Goal: Communication & Community: Ask a question

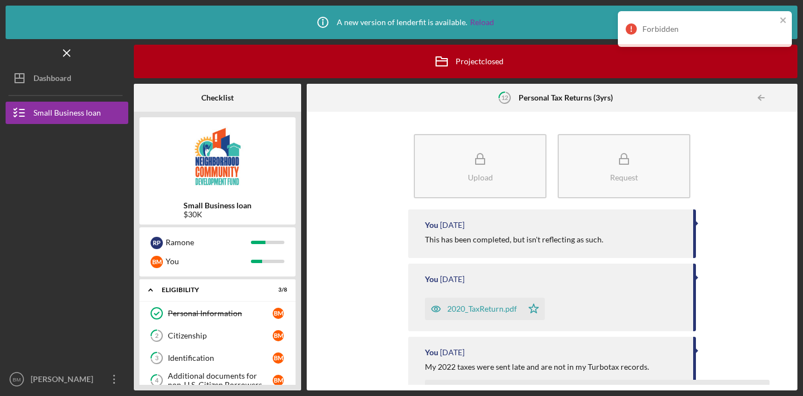
scroll to position [228, 0]
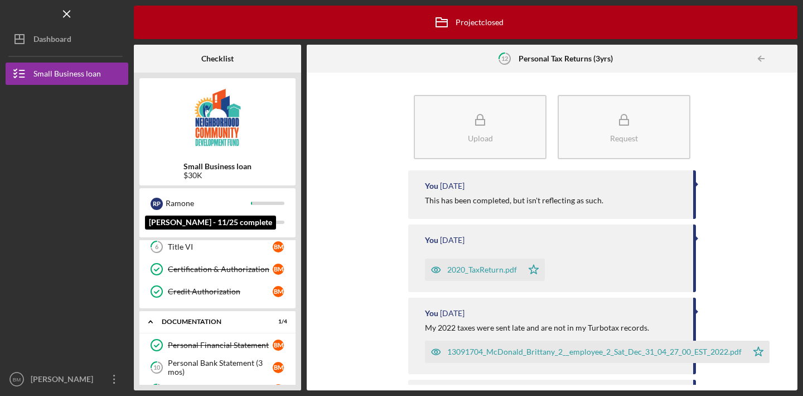
scroll to position [151, 0]
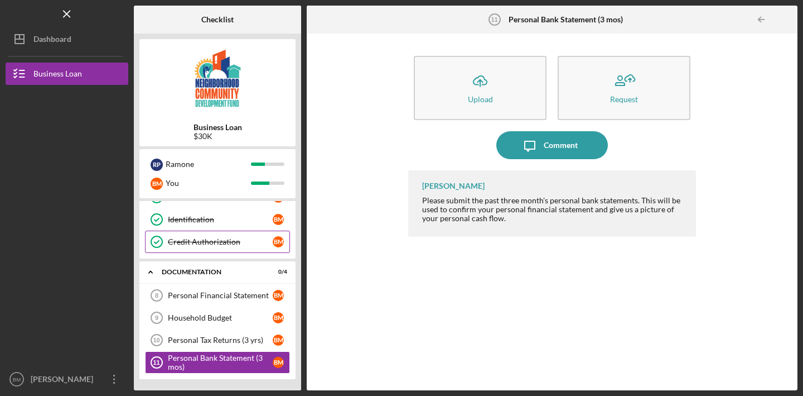
scroll to position [127, 0]
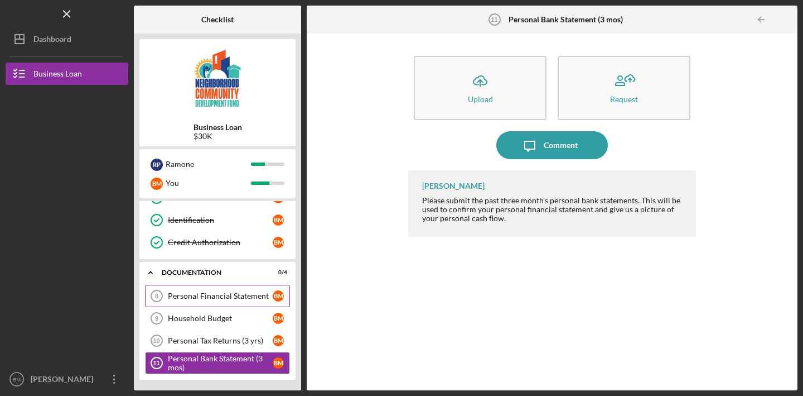
click at [197, 293] on div "Personal Financial Statement" at bounding box center [220, 295] width 105 height 9
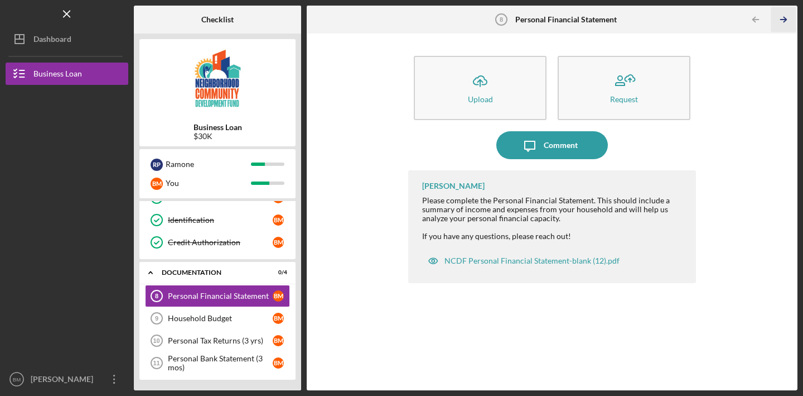
click at [782, 16] on icon "Icon/Table Pagination Arrow" at bounding box center [783, 19] width 25 height 25
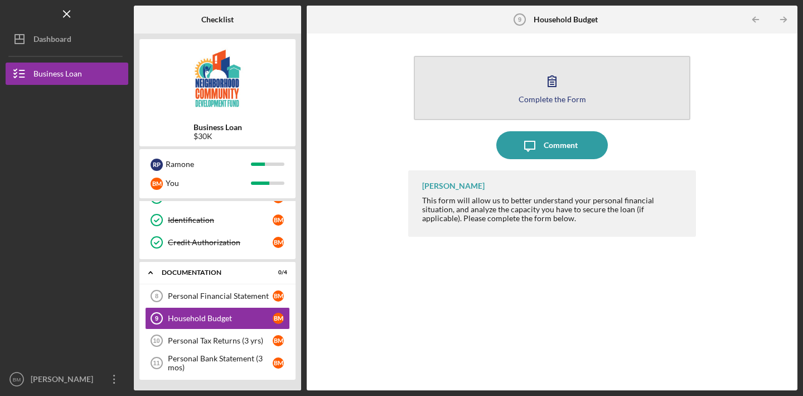
click at [566, 98] on div "Complete the Form" at bounding box center [553, 99] width 68 height 8
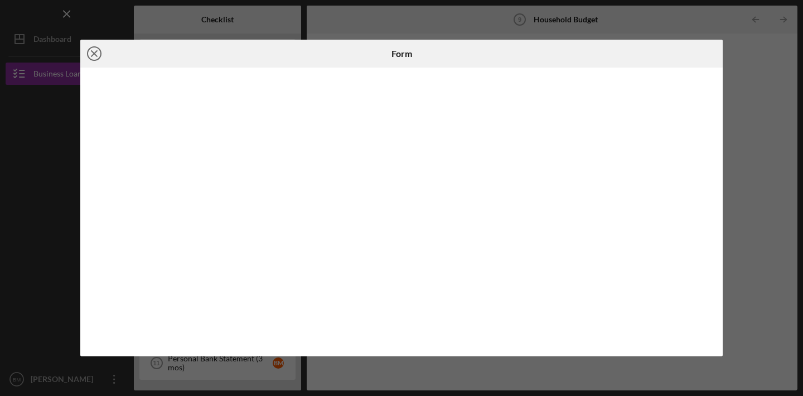
click at [99, 52] on icon "Icon/Close" at bounding box center [94, 54] width 28 height 28
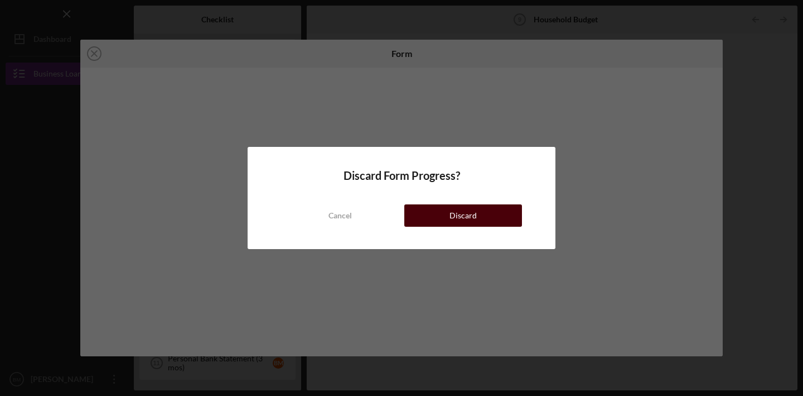
click at [421, 214] on button "Discard" at bounding box center [464, 215] width 118 height 22
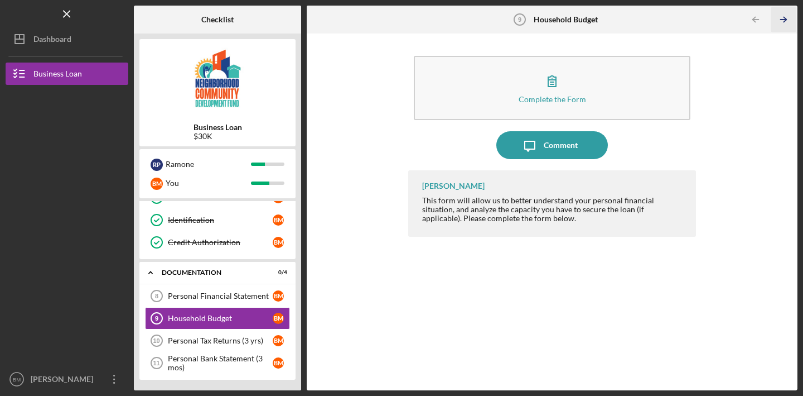
click at [783, 20] on line "button" at bounding box center [784, 20] width 6 height 0
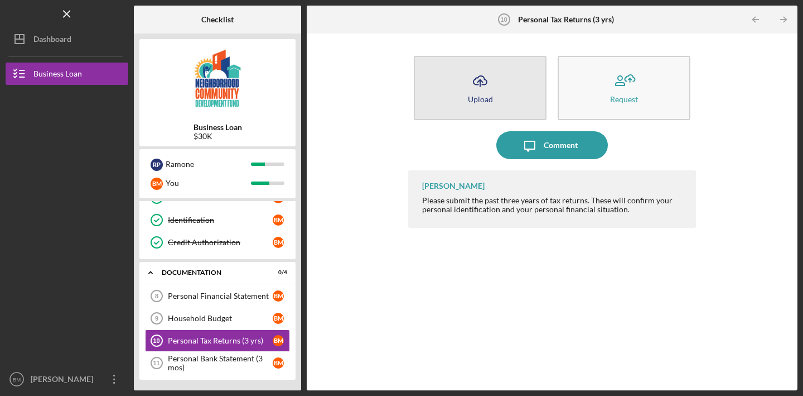
click at [493, 88] on icon "Icon/Upload" at bounding box center [480, 81] width 28 height 28
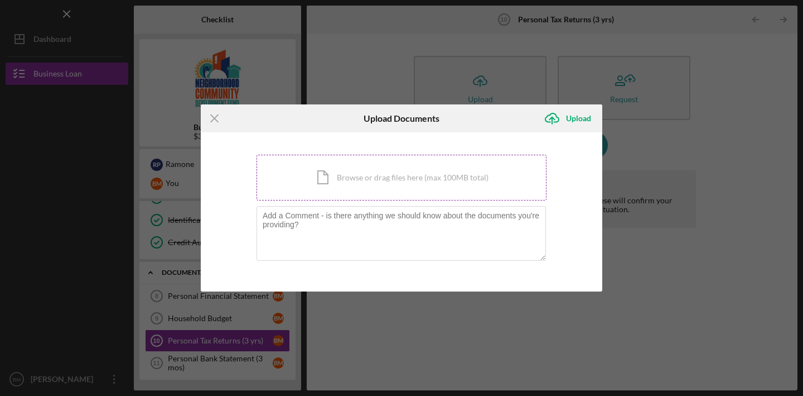
click at [341, 177] on div "Icon/Document Browse or drag files here (max 100MB total) Tap to choose files o…" at bounding box center [402, 178] width 290 height 46
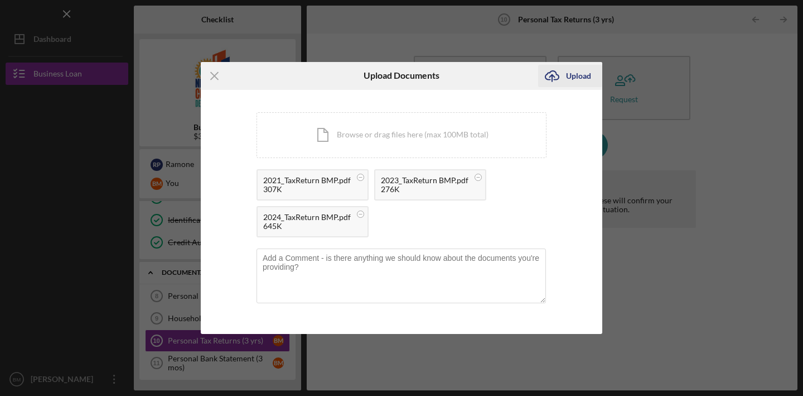
click at [581, 78] on div "Upload" at bounding box center [578, 76] width 25 height 22
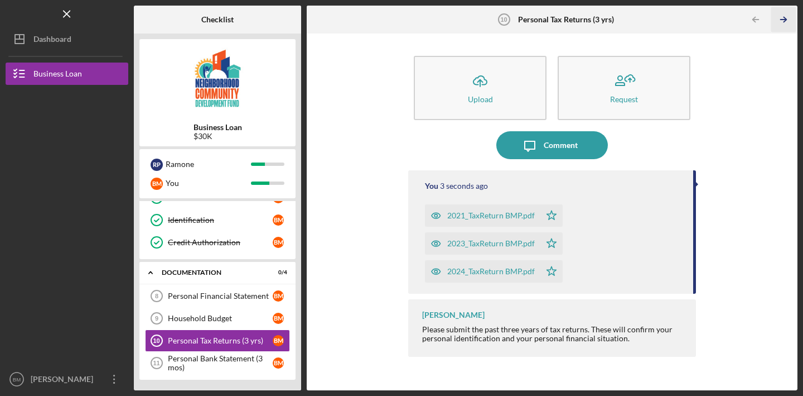
click at [786, 22] on icon "Icon/Table Pagination Arrow" at bounding box center [783, 19] width 25 height 25
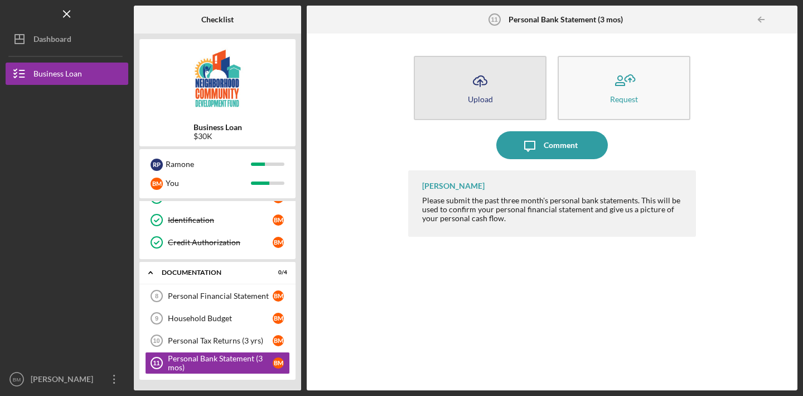
click at [504, 90] on button "Icon/Upload Upload" at bounding box center [480, 88] width 133 height 64
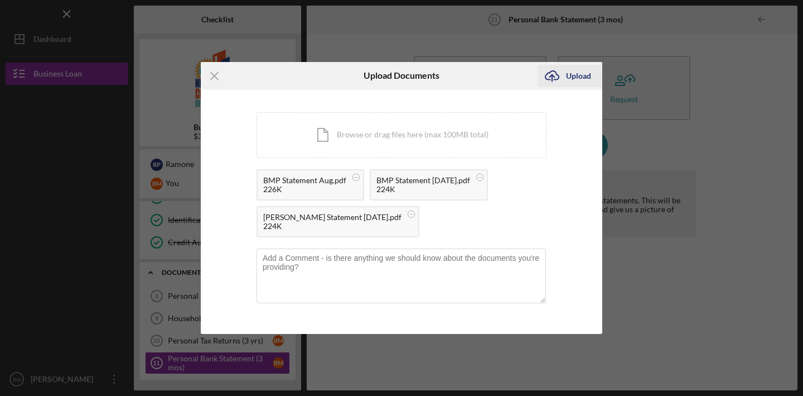
click at [591, 75] on button "Icon/Upload Upload" at bounding box center [570, 76] width 64 height 22
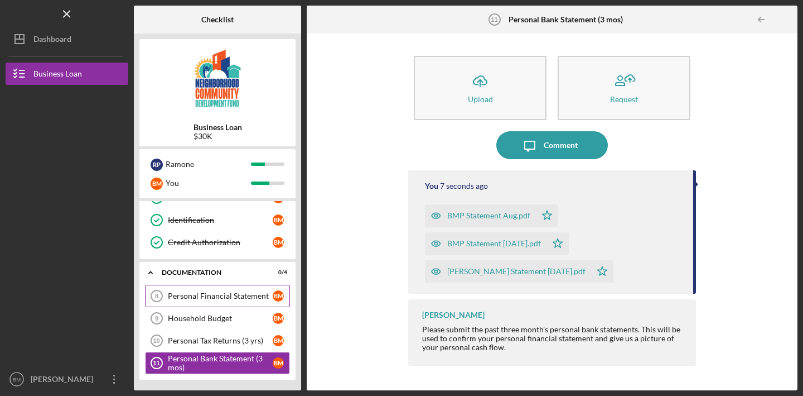
scroll to position [127, 0]
click at [368, 239] on div "Icon/Upload Upload Request Icon/Message Comment You 12 seconds ago BMP Statemen…" at bounding box center [552, 211] width 480 height 345
click at [764, 21] on icon "Icon/Table Pagination Arrow" at bounding box center [761, 19] width 25 height 25
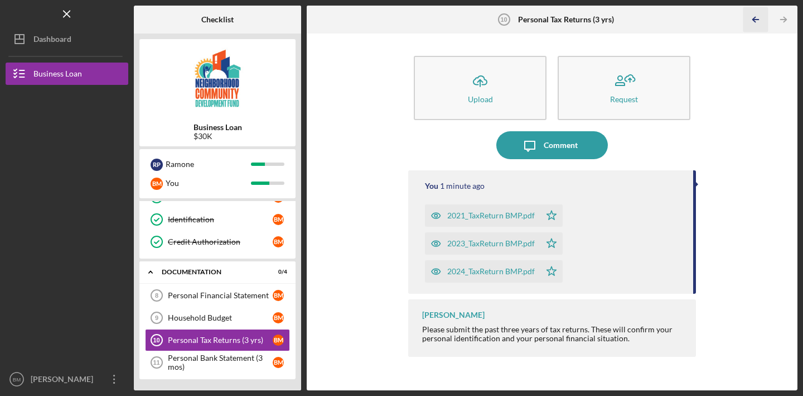
click at [764, 21] on icon "Icon/Table Pagination Arrow" at bounding box center [755, 19] width 25 height 25
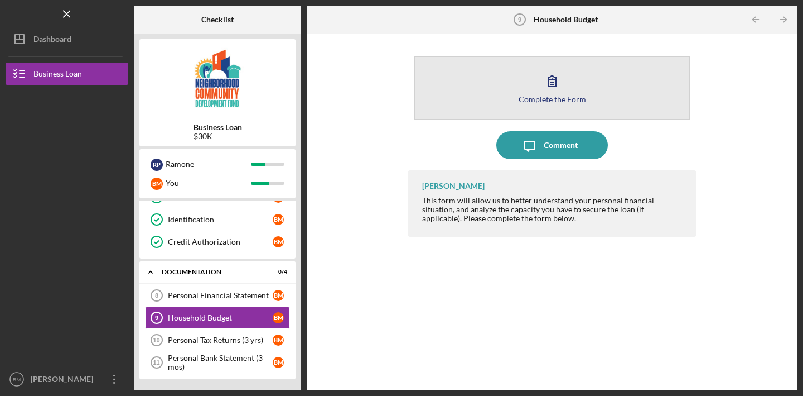
click at [522, 81] on button "Complete the Form Form" at bounding box center [552, 88] width 277 height 64
click at [571, 96] on div "Complete the Form" at bounding box center [553, 99] width 68 height 8
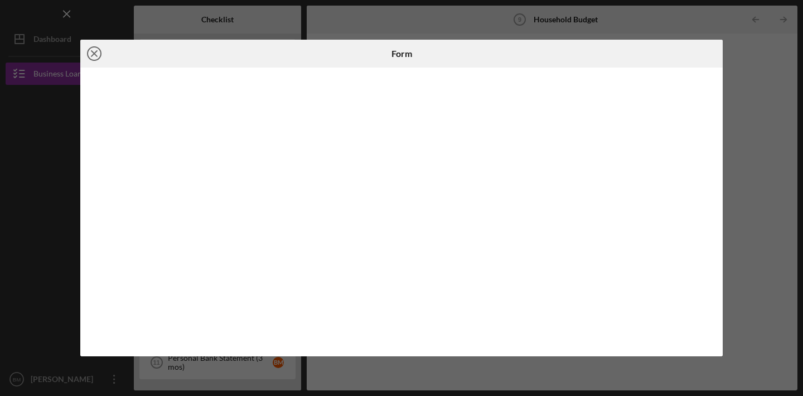
click at [98, 56] on icon "Icon/Close" at bounding box center [94, 54] width 28 height 28
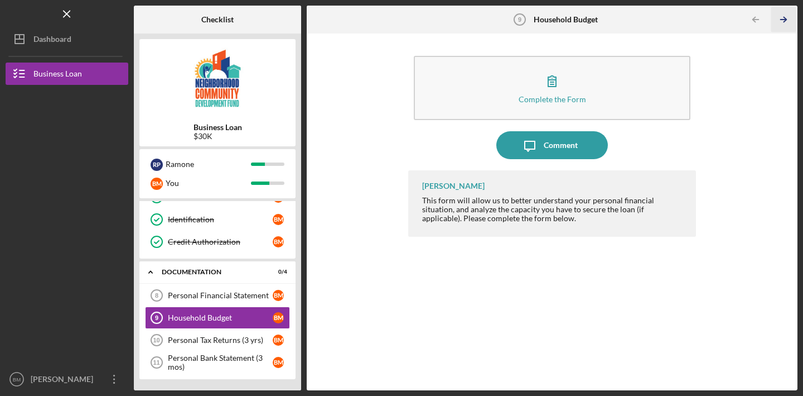
click at [787, 21] on icon "Icon/Table Pagination Arrow" at bounding box center [783, 19] width 25 height 25
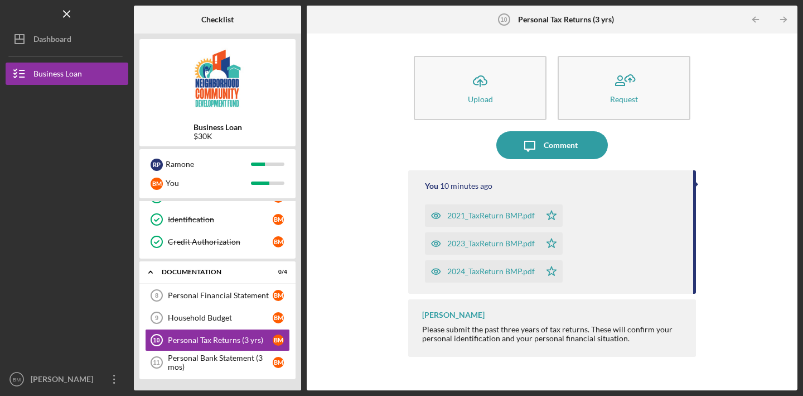
click at [787, 21] on icon "Icon/Table Pagination Arrow" at bounding box center [783, 19] width 25 height 25
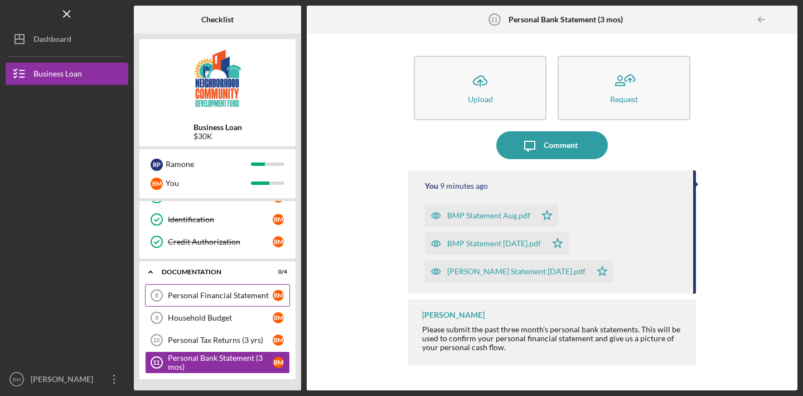
click at [211, 302] on link "Personal Financial Statement 8 Personal Financial Statement B M" at bounding box center [217, 295] width 145 height 22
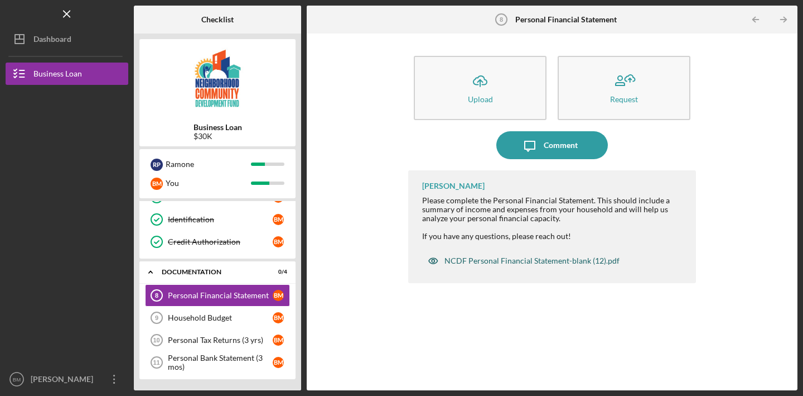
click at [504, 262] on div "NCDF Personal Financial Statement-blank (12).pdf" at bounding box center [532, 260] width 175 height 9
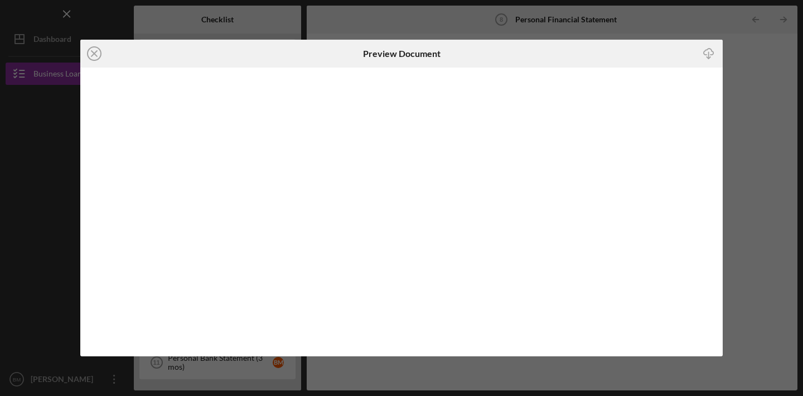
click at [707, 55] on icon "Icon/Download" at bounding box center [709, 53] width 25 height 25
click at [709, 54] on line "button" at bounding box center [709, 55] width 0 height 6
click at [706, 56] on icon "Icon/Download" at bounding box center [709, 53] width 25 height 25
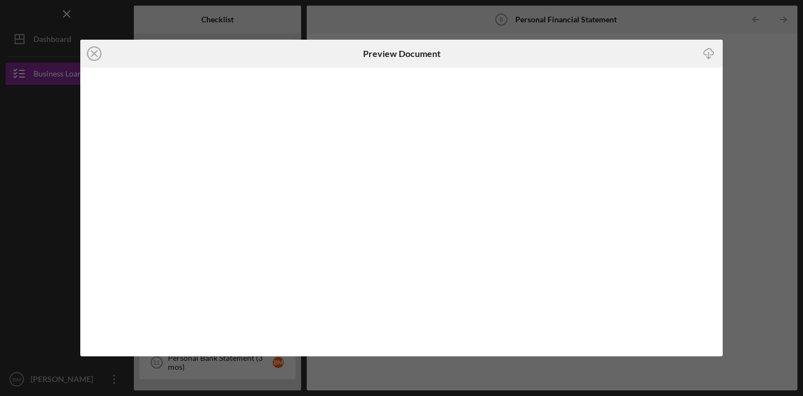
click at [706, 56] on icon "Icon/Download" at bounding box center [709, 53] width 25 height 25
click at [733, 71] on div "Icon/Close Preview Document Icon/Download" at bounding box center [401, 198] width 803 height 396
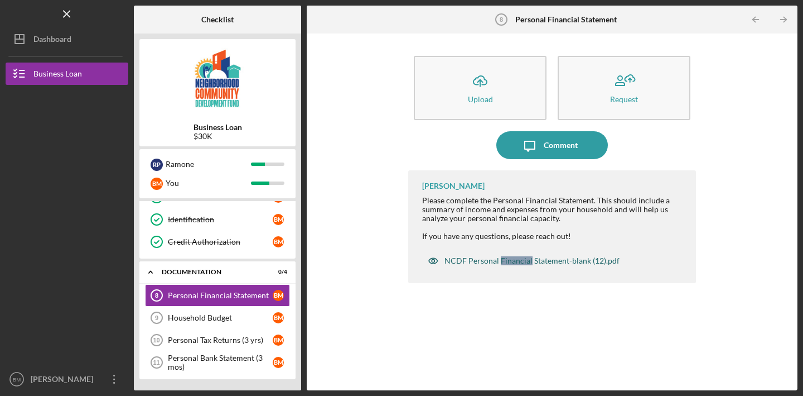
click at [534, 259] on div "NCDF Personal Financial Statement-blank (12).pdf" at bounding box center [532, 260] width 175 height 9
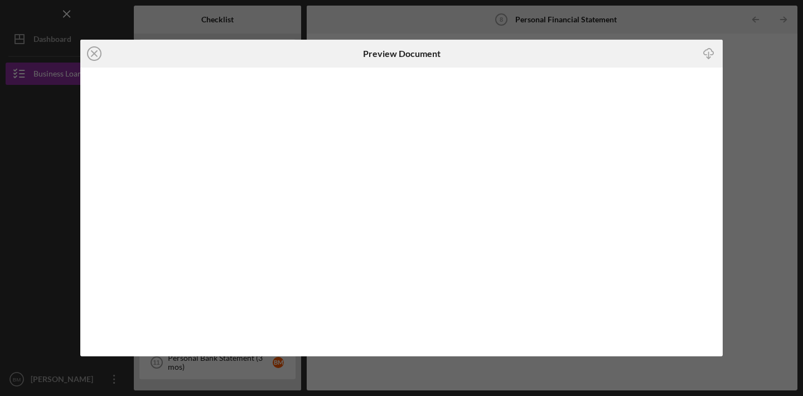
click at [707, 56] on icon "Icon/Download" at bounding box center [709, 53] width 25 height 25
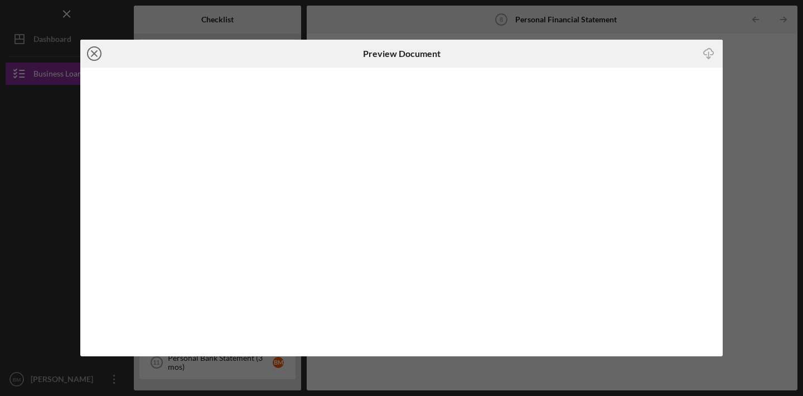
click at [93, 57] on icon "Icon/Close" at bounding box center [94, 54] width 28 height 28
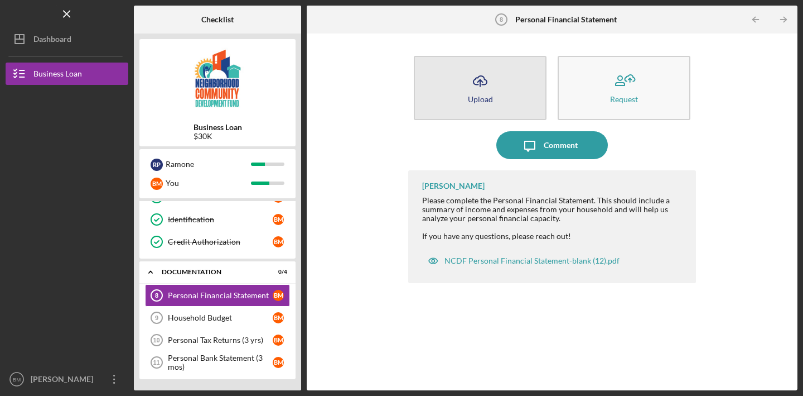
click at [496, 70] on button "Icon/Upload Upload" at bounding box center [480, 88] width 133 height 64
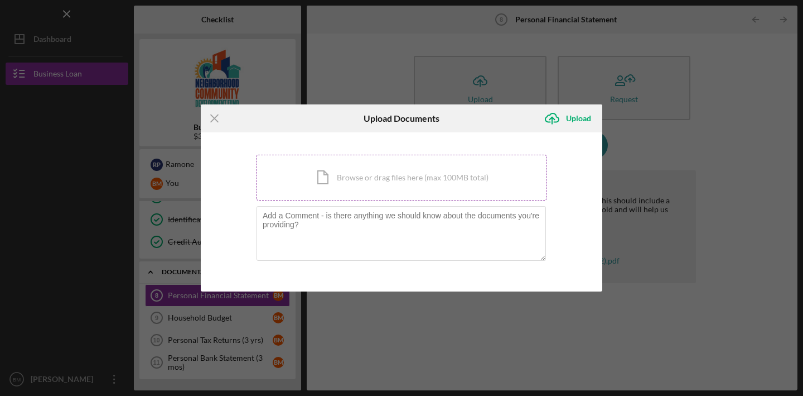
click at [330, 184] on div "Icon/Document Browse or drag files here (max 100MB total) Tap to choose files o…" at bounding box center [402, 178] width 290 height 46
click at [382, 178] on div "Icon/Document Browse or drag files here (max 100MB total) Tap to choose files o…" at bounding box center [402, 178] width 290 height 46
click at [413, 176] on div "Icon/Document Browse or drag files here (max 100MB total) Tap to choose files o…" at bounding box center [402, 178] width 290 height 46
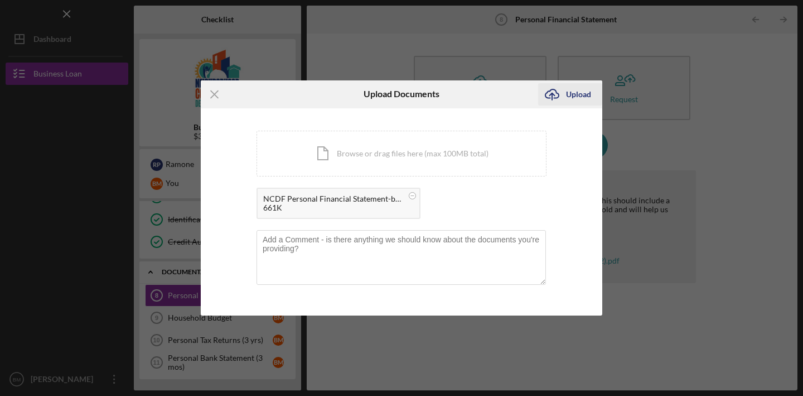
click at [568, 101] on div "Upload" at bounding box center [578, 94] width 25 height 22
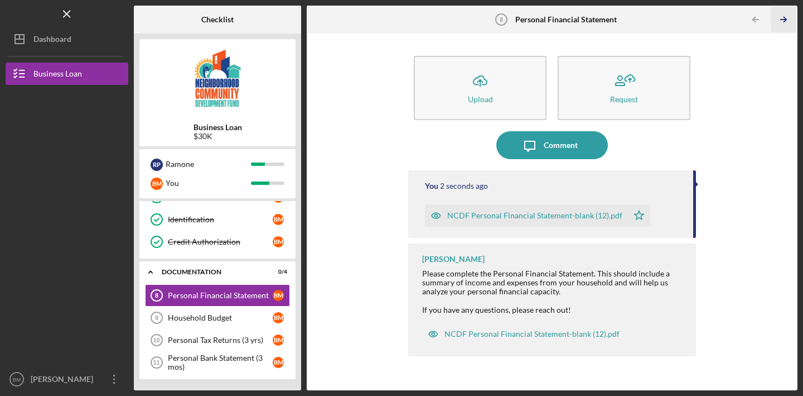
click at [781, 20] on line "button" at bounding box center [784, 20] width 6 height 0
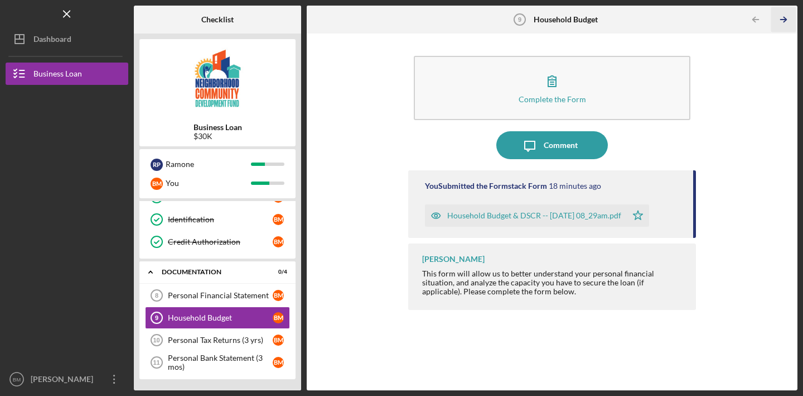
click at [781, 21] on icon "Icon/Table Pagination Arrow" at bounding box center [783, 19] width 25 height 25
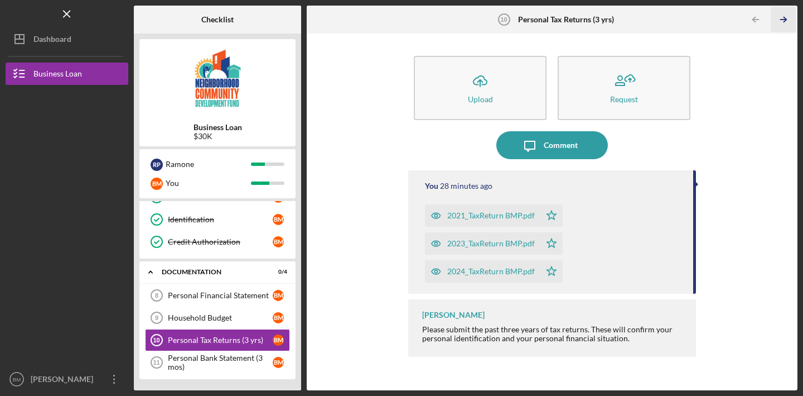
click at [781, 21] on icon "Icon/Table Pagination Arrow" at bounding box center [783, 19] width 25 height 25
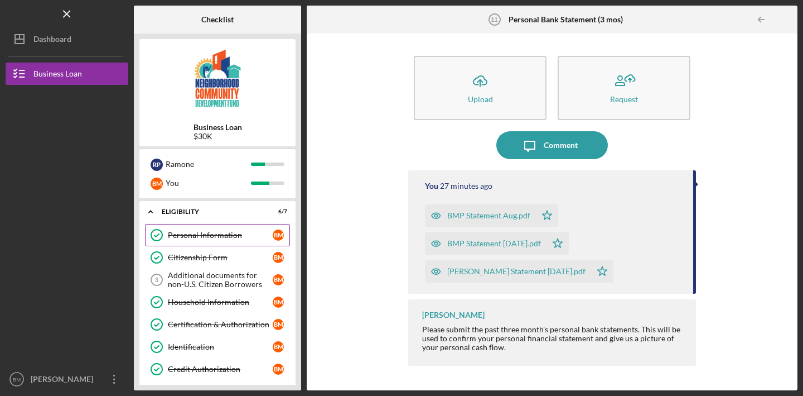
click at [230, 239] on div "Personal Information" at bounding box center [220, 234] width 105 height 9
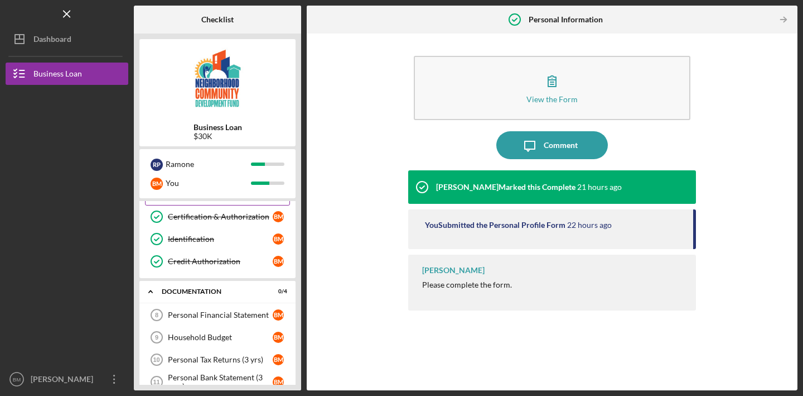
scroll to position [127, 0]
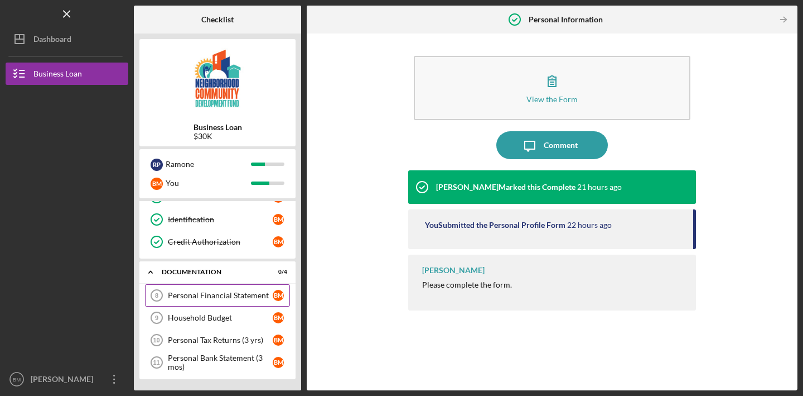
click at [240, 297] on div "Personal Financial Statement" at bounding box center [220, 295] width 105 height 9
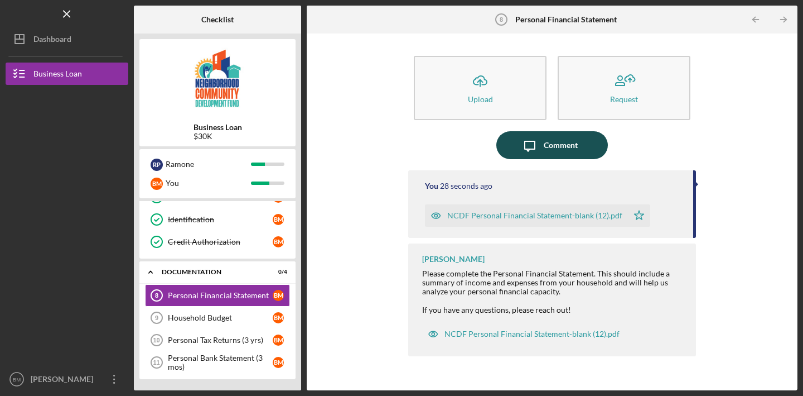
click at [572, 150] on div "Comment" at bounding box center [561, 145] width 34 height 28
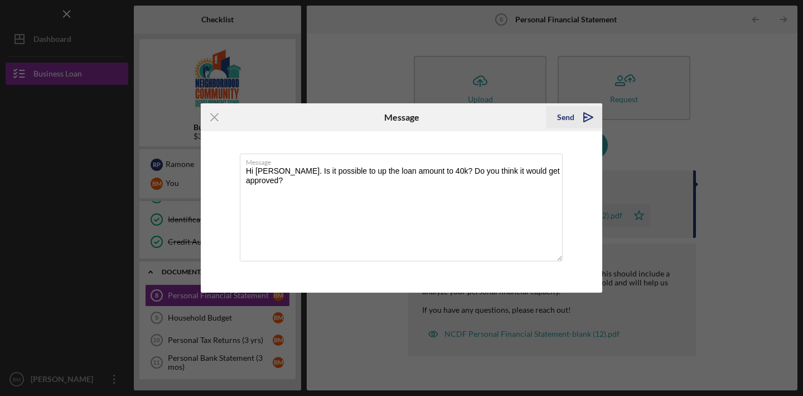
type textarea "Hi Stefani. Is it possible to up the loan amount to 40k? Do you think it would …"
click at [583, 118] on icon "Icon/icon-invite-send" at bounding box center [589, 117] width 28 height 28
